Goal: Navigation & Orientation: Find specific page/section

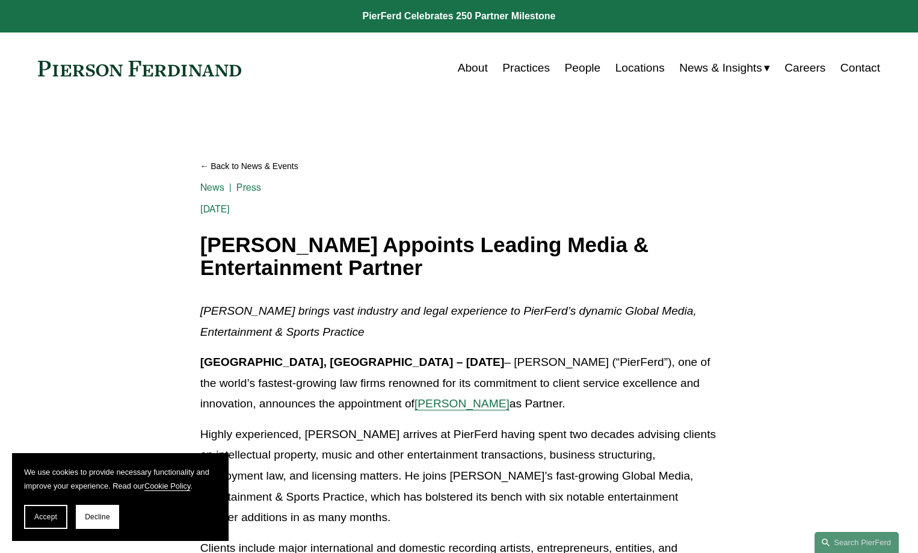
click at [627, 66] on link "Locations" at bounding box center [640, 68] width 49 height 23
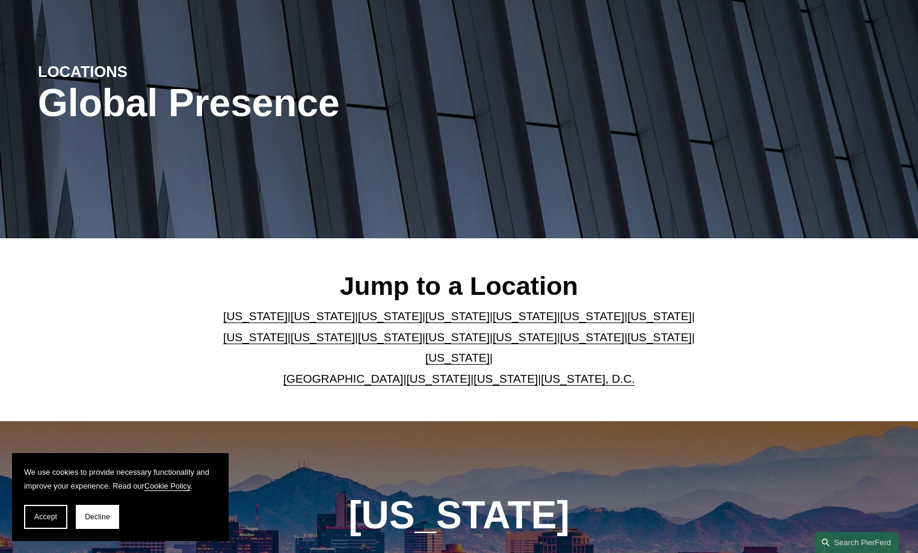
scroll to position [120, 0]
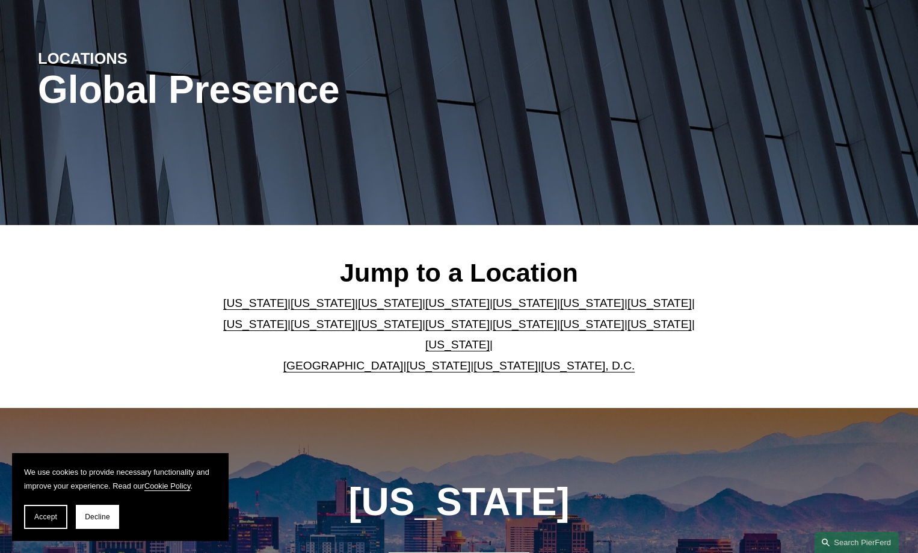
click at [353, 359] on link "United Kingdom" at bounding box center [343, 365] width 120 height 13
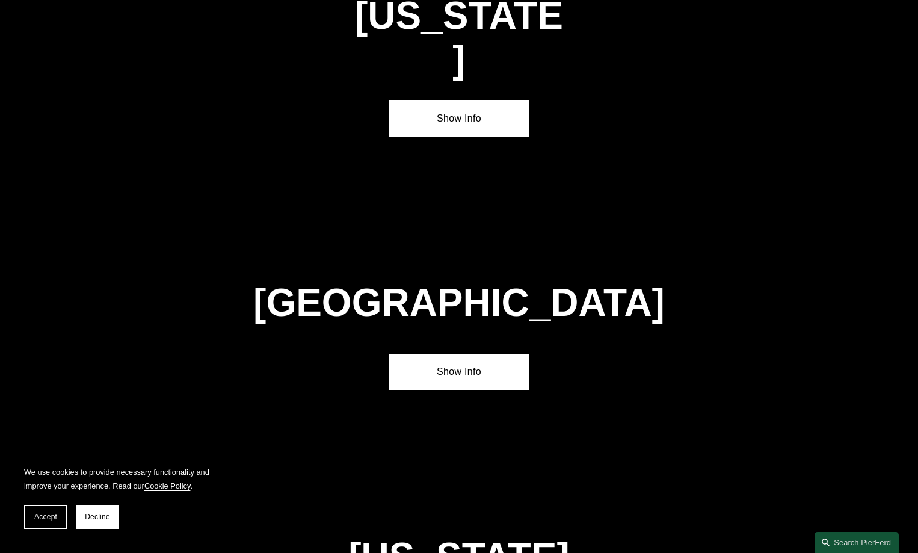
scroll to position [4331, 0]
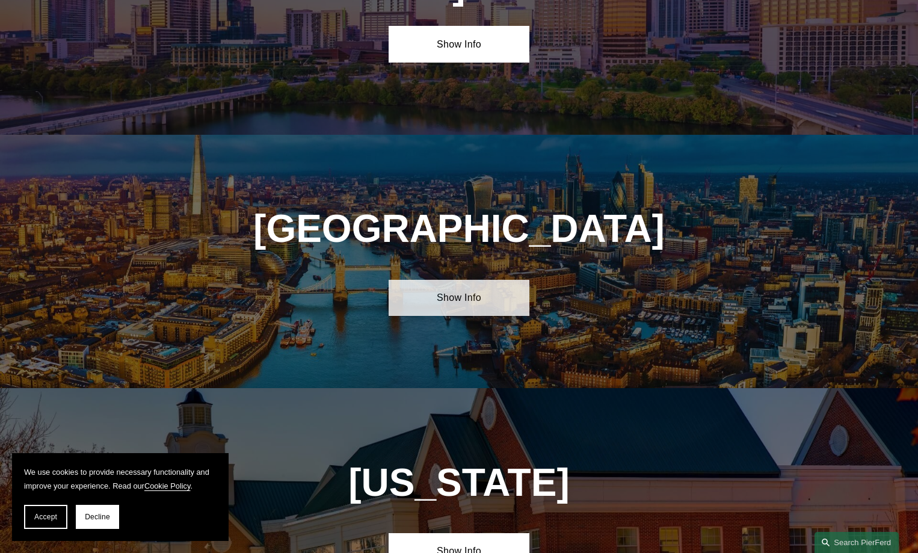
click at [465, 280] on link "Show Info" at bounding box center [459, 298] width 140 height 36
